Goal: Find specific page/section

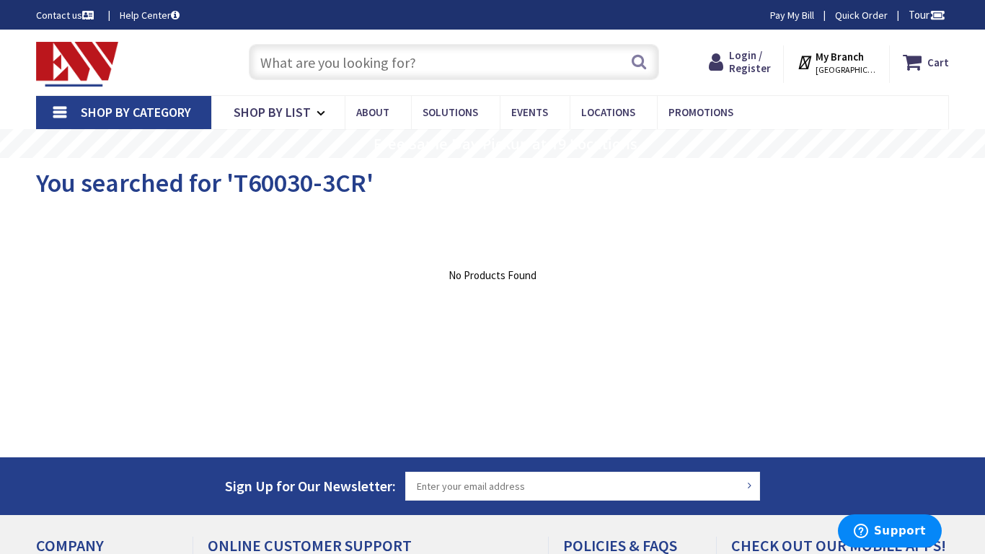
type input "Central Pk, [STREET_ADDRESS][PERSON_NAME]"
